Goal: Task Accomplishment & Management: Use online tool/utility

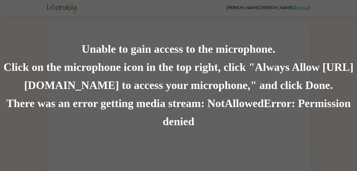
click at [96, 58] on div "Click on the microphone icon in the top right, click "Always Allow [URL][DOMAIN…" at bounding box center [178, 76] width 357 height 36
